Goal: Task Accomplishment & Management: Manage account settings

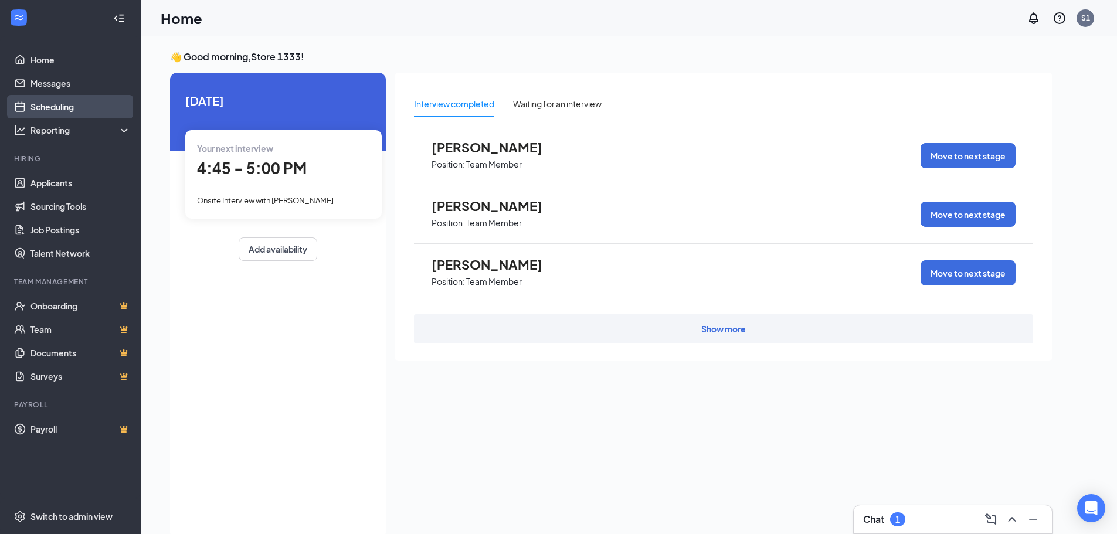
click at [64, 107] on link "Scheduling" at bounding box center [80, 106] width 100 height 23
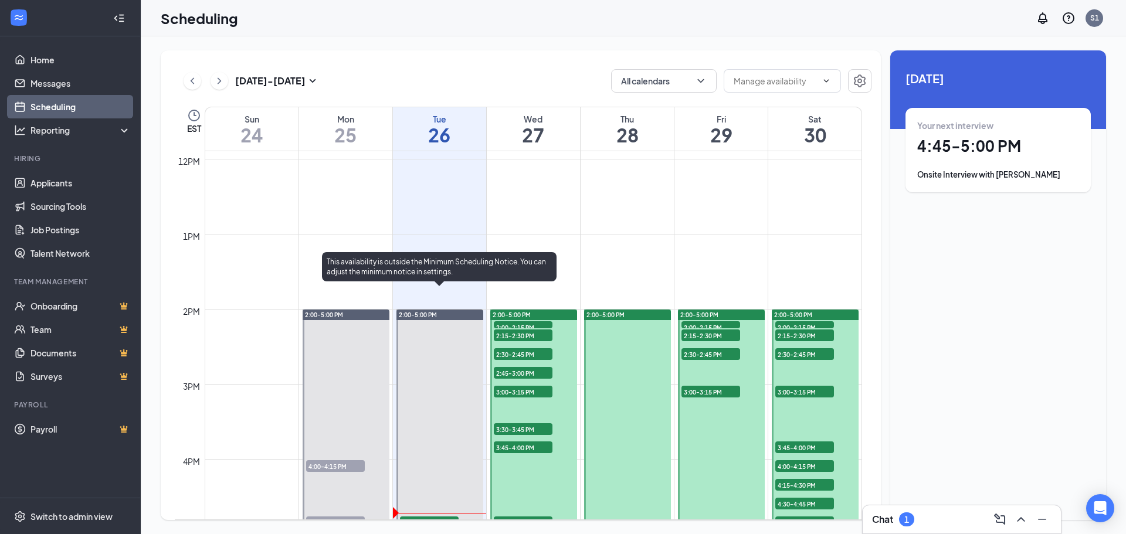
scroll to position [928, 0]
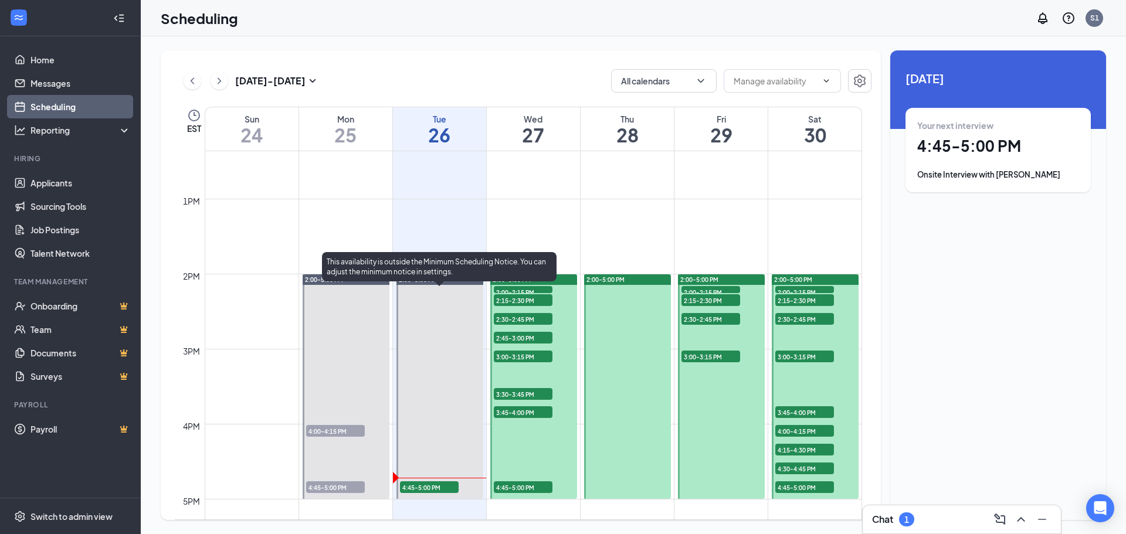
click at [416, 490] on span "4:45-5:00 PM" at bounding box center [429, 487] width 59 height 12
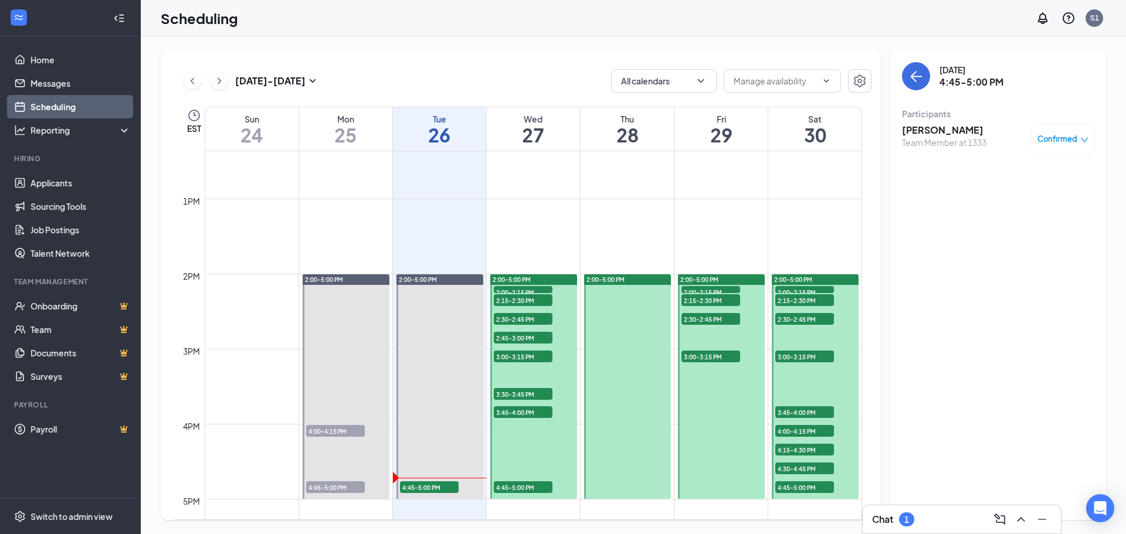
click at [950, 131] on h3 "[PERSON_NAME]" at bounding box center [944, 130] width 84 height 13
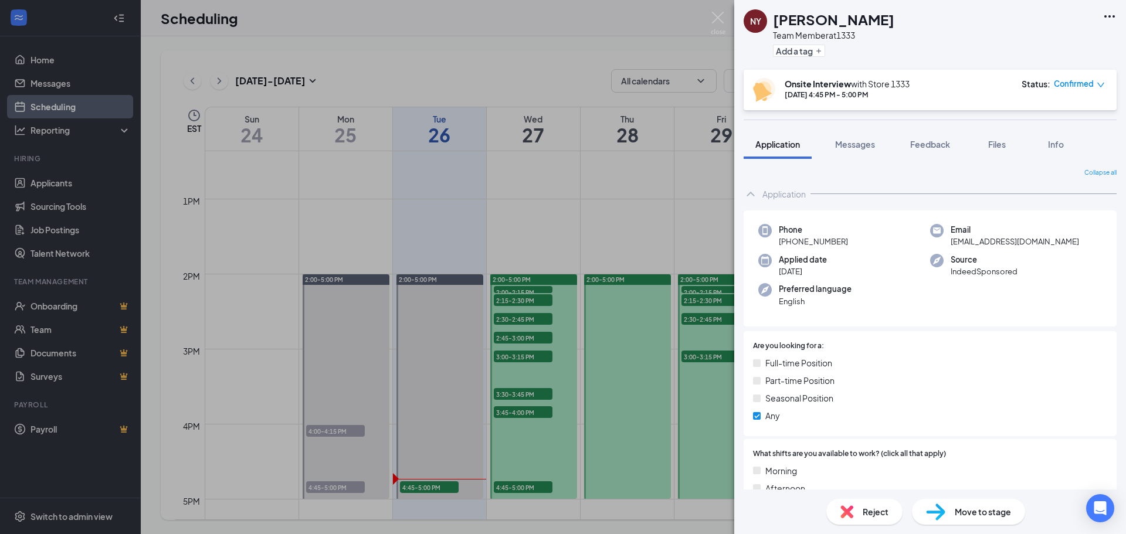
click at [1102, 14] on div "NY Nathan Yamashiro Team Member at 1333 Add a tag" at bounding box center [930, 35] width 392 height 70
click at [1106, 14] on icon "Ellipses" at bounding box center [1109, 16] width 14 height 14
click at [1088, 38] on link "View full application" at bounding box center [1046, 44] width 127 height 12
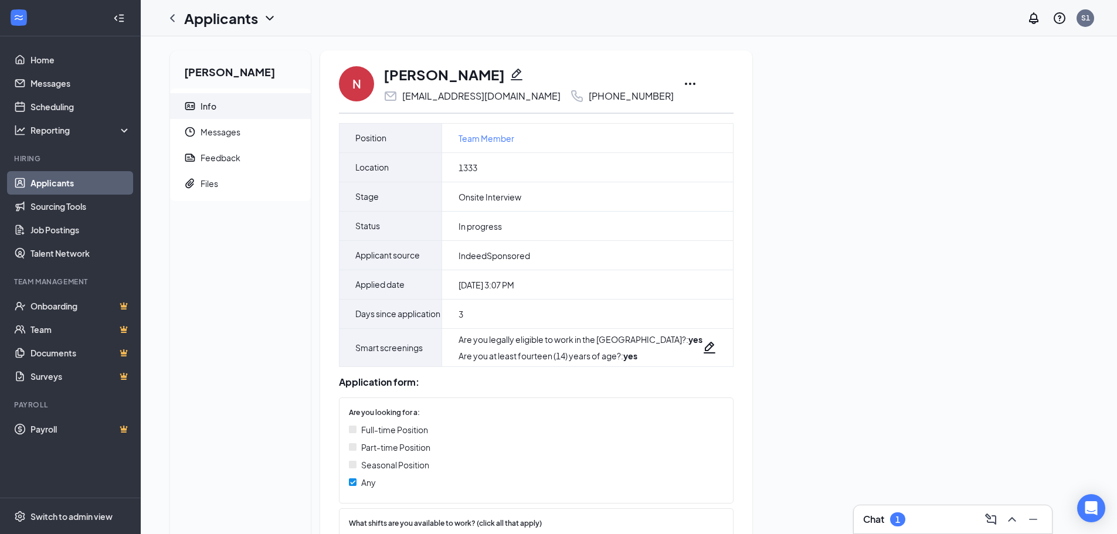
click at [683, 80] on icon "Ellipses" at bounding box center [690, 84] width 14 height 14
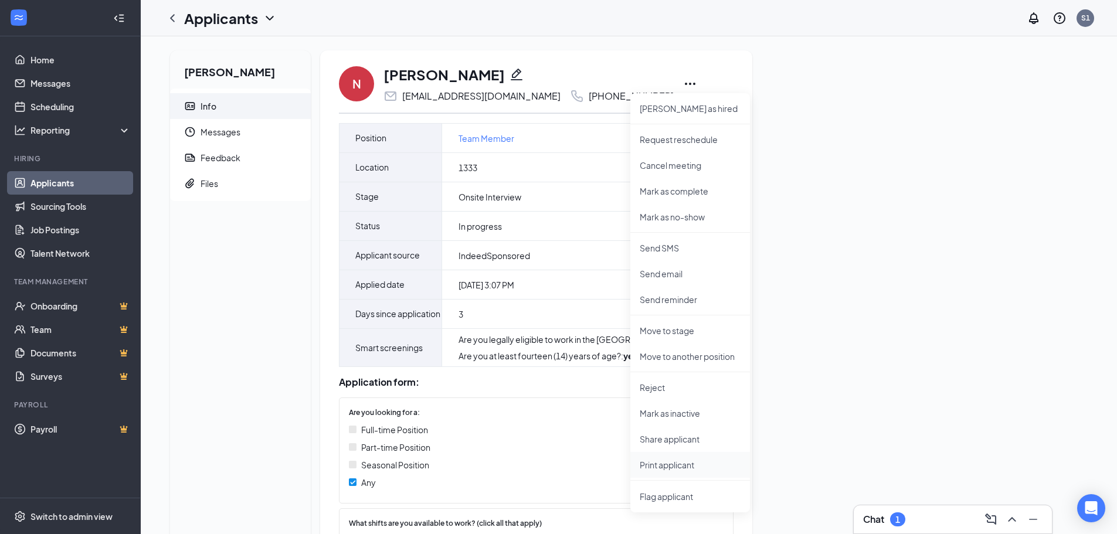
click at [721, 471] on li "Print applicant" at bounding box center [690, 465] width 120 height 26
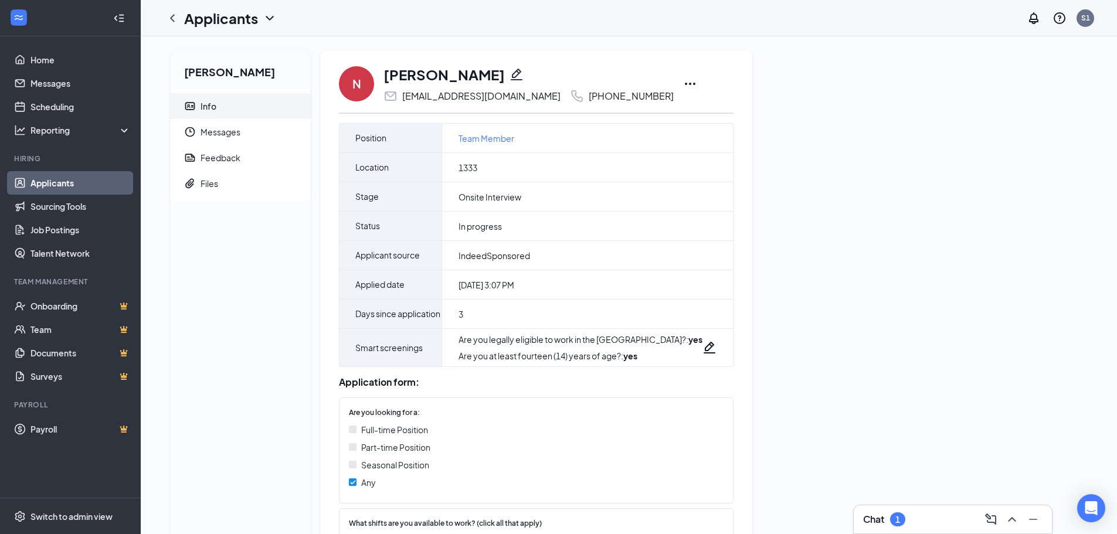
click at [889, 519] on div "Chat 1" at bounding box center [884, 519] width 42 height 14
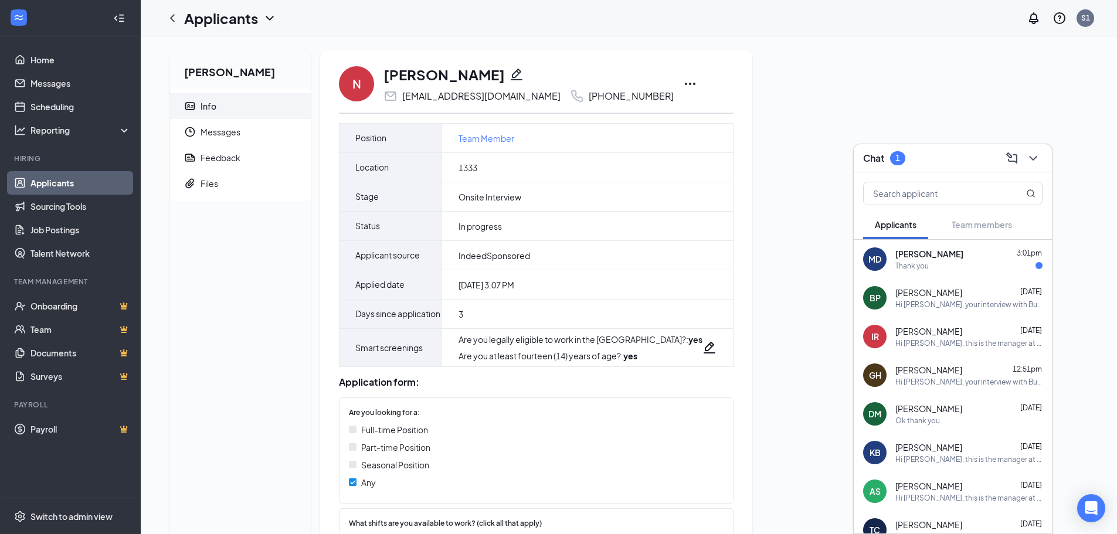
click at [914, 251] on span "[PERSON_NAME]" at bounding box center [929, 254] width 68 height 12
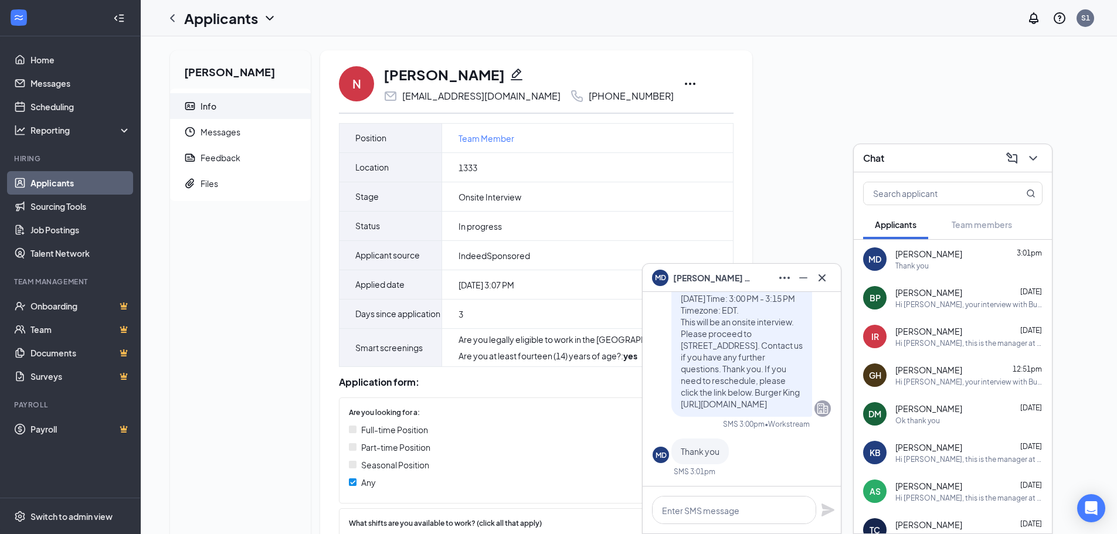
click at [833, 276] on div "MD [PERSON_NAME]" at bounding box center [742, 278] width 198 height 28
